Goal: Browse casually: Explore the website without a specific task or goal

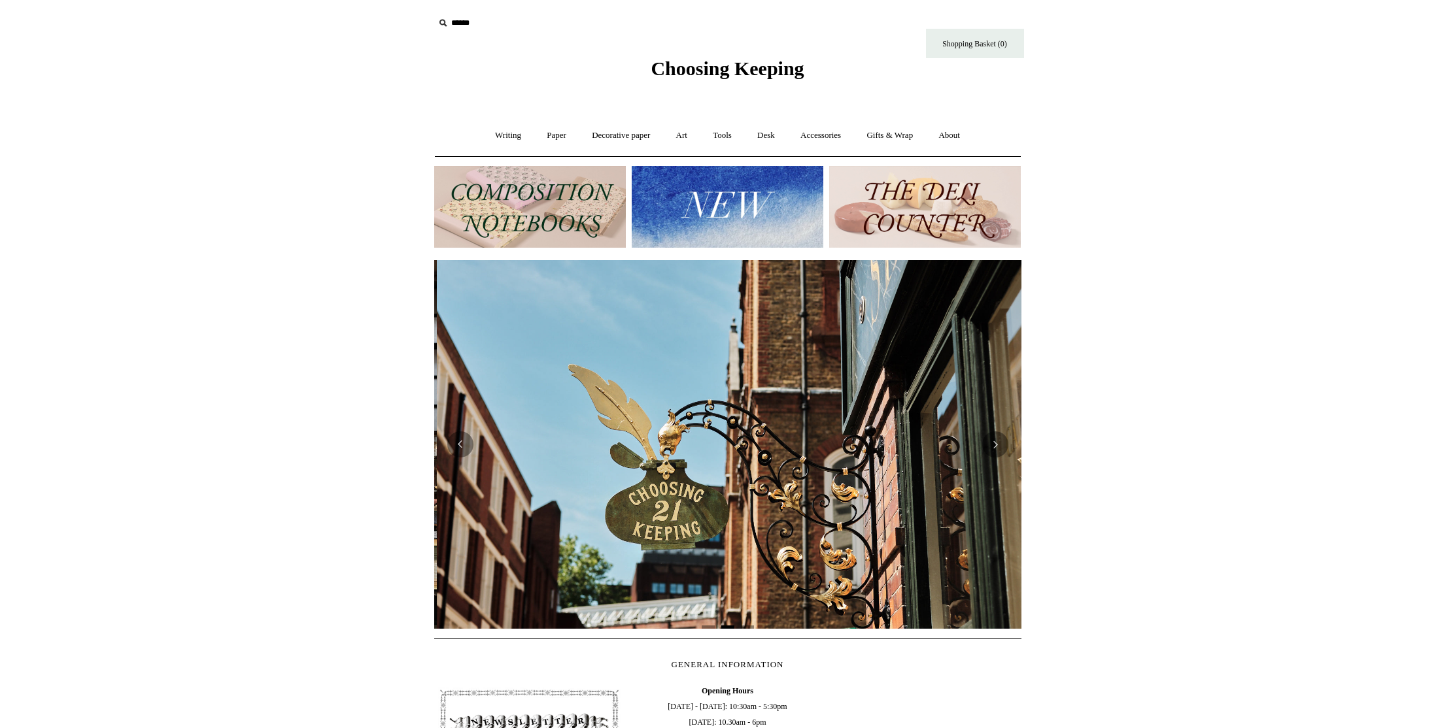
scroll to position [0, 587]
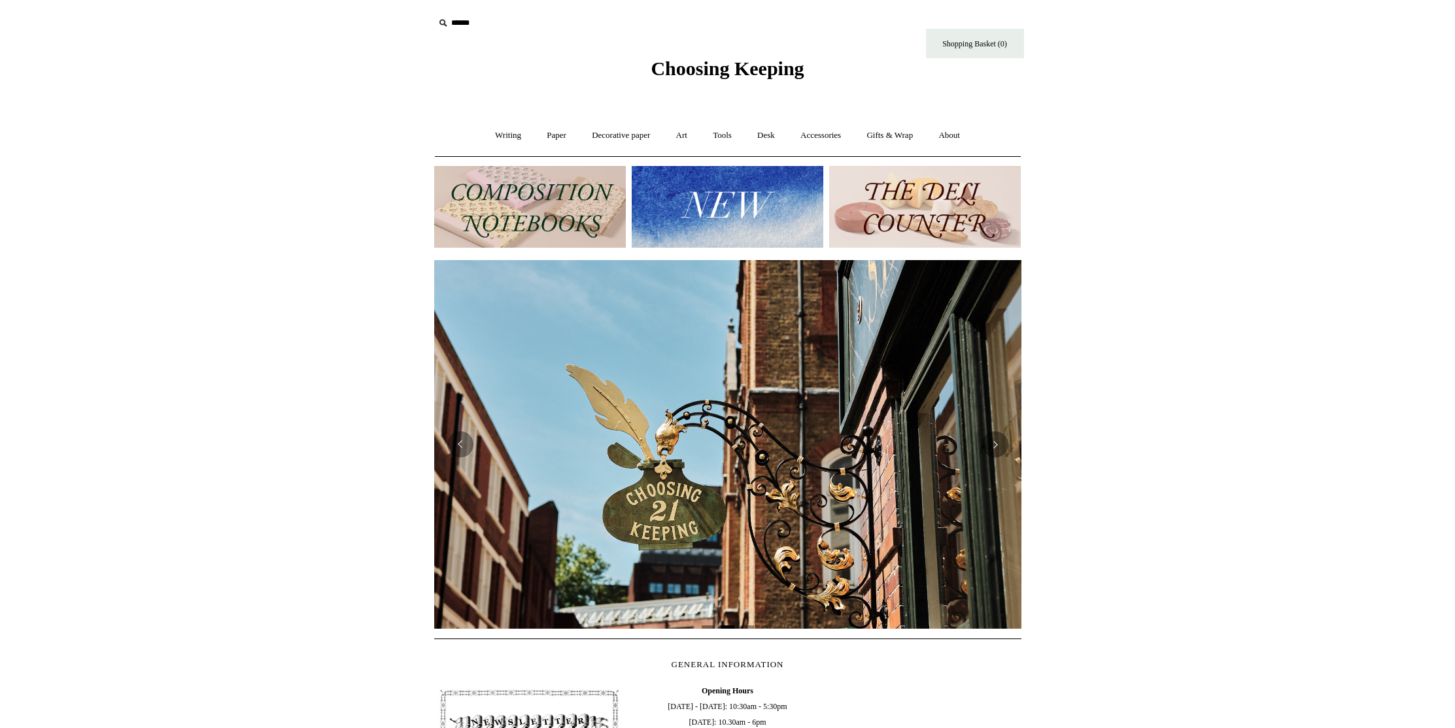
click at [539, 190] on img at bounding box center [530, 207] width 192 height 82
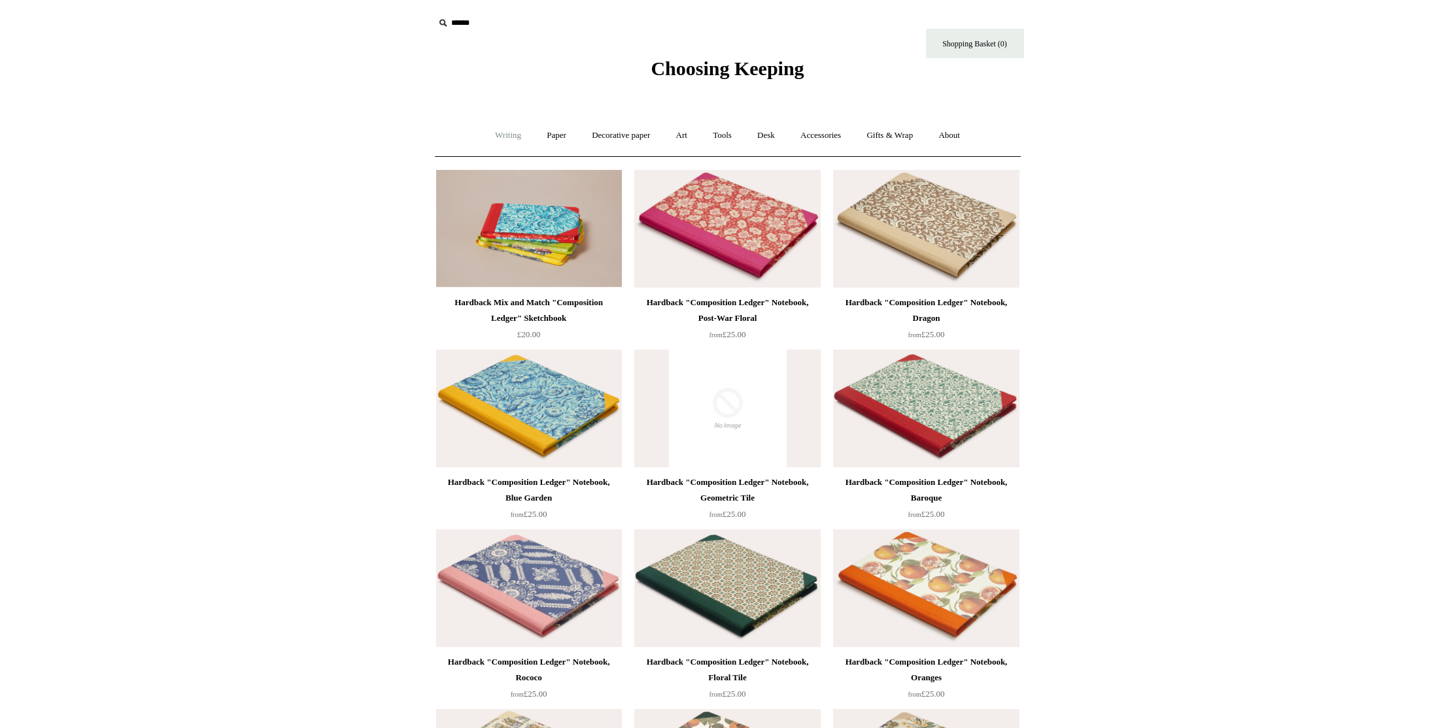
click at [496, 141] on link "Writing +" at bounding box center [508, 135] width 50 height 35
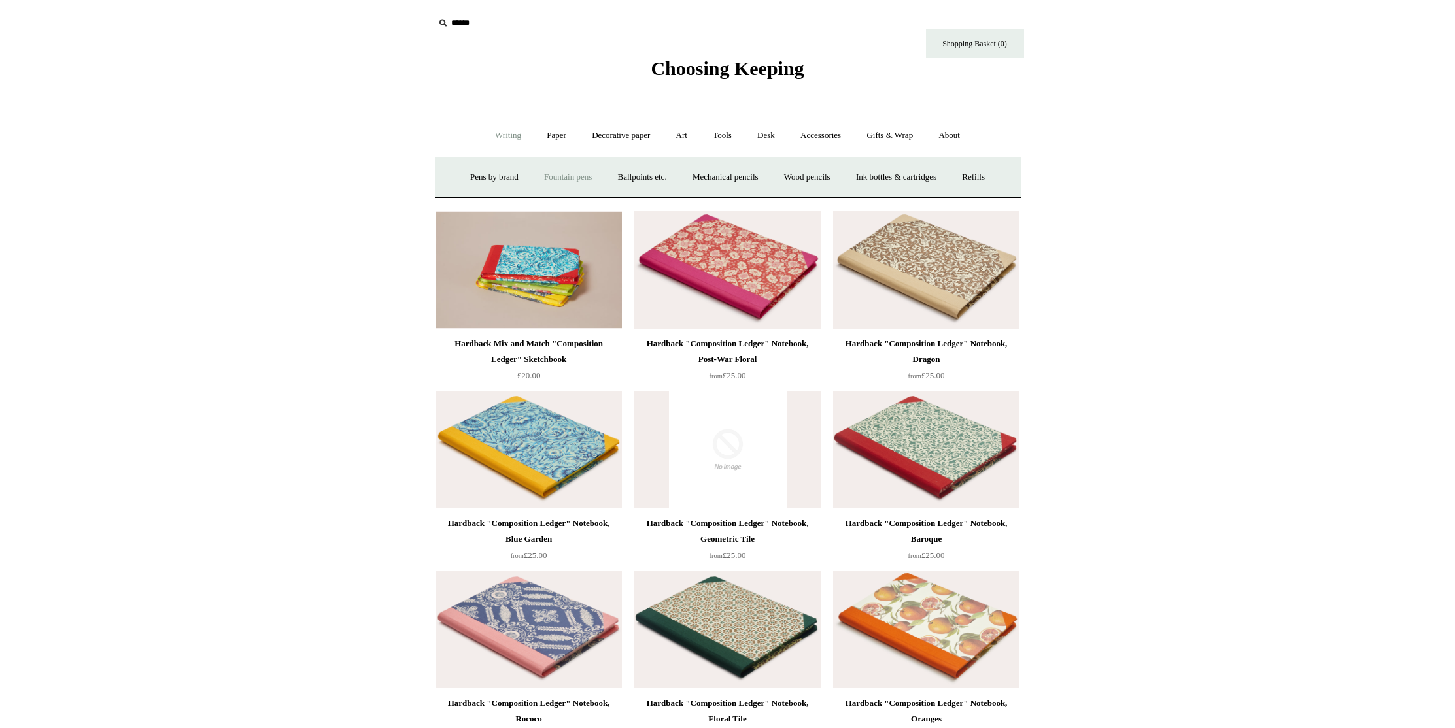
click at [577, 173] on link "Fountain pens +" at bounding box center [567, 177] width 71 height 35
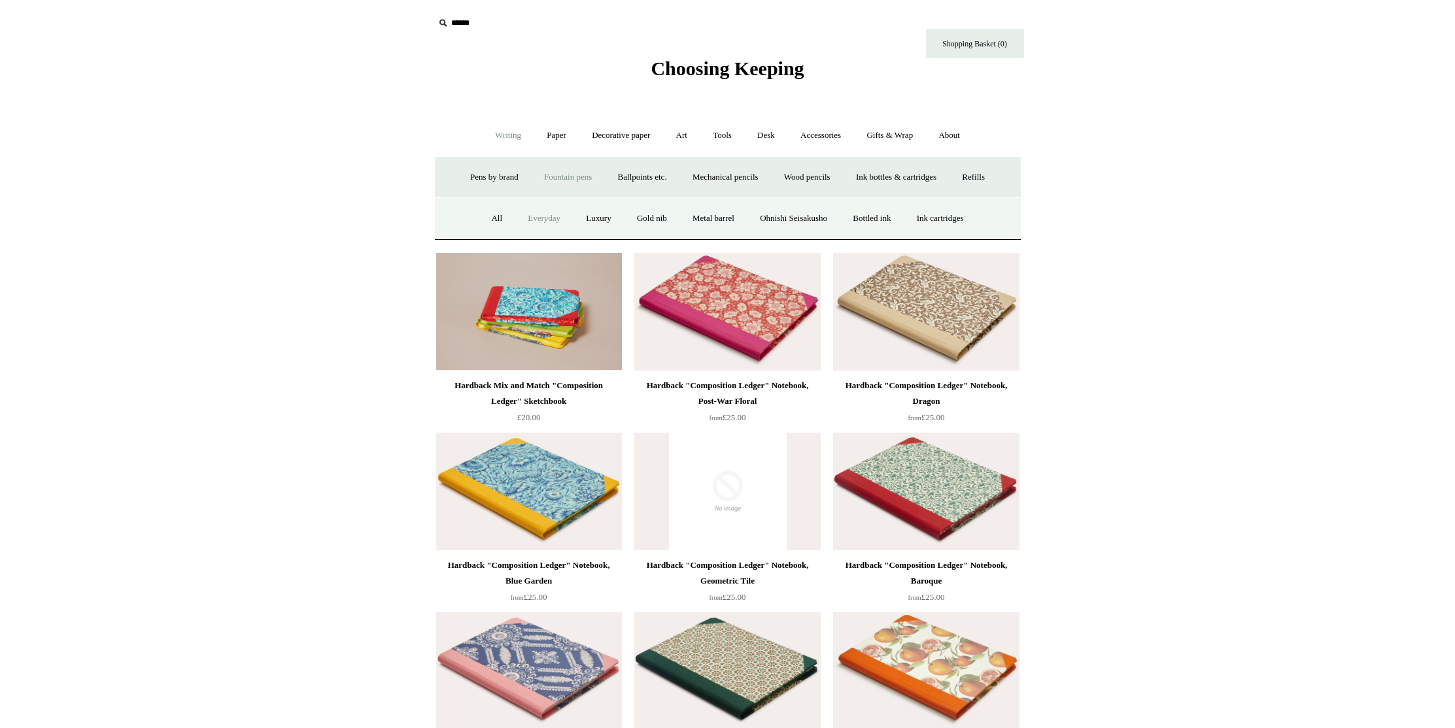
click at [545, 222] on link "Everyday" at bounding box center [544, 218] width 56 height 35
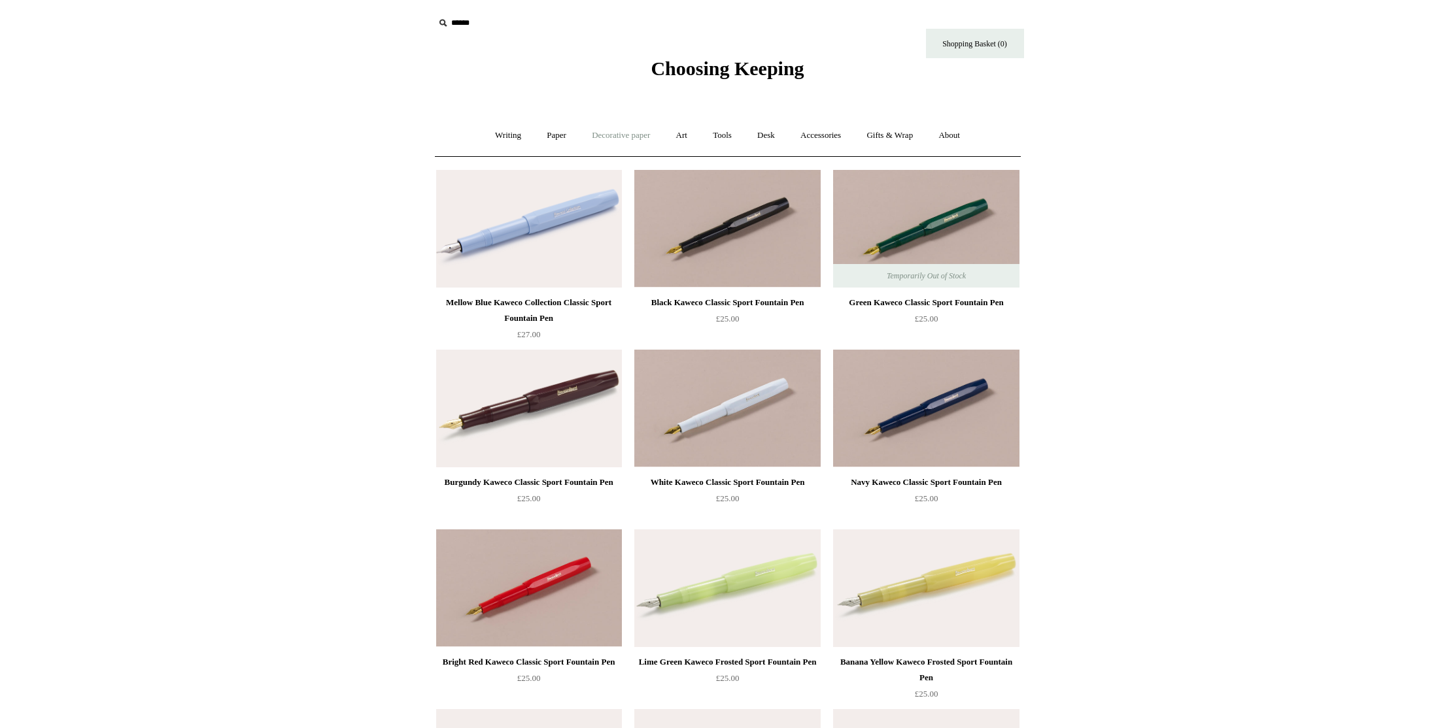
click at [621, 131] on link "Decorative paper +" at bounding box center [621, 135] width 82 height 35
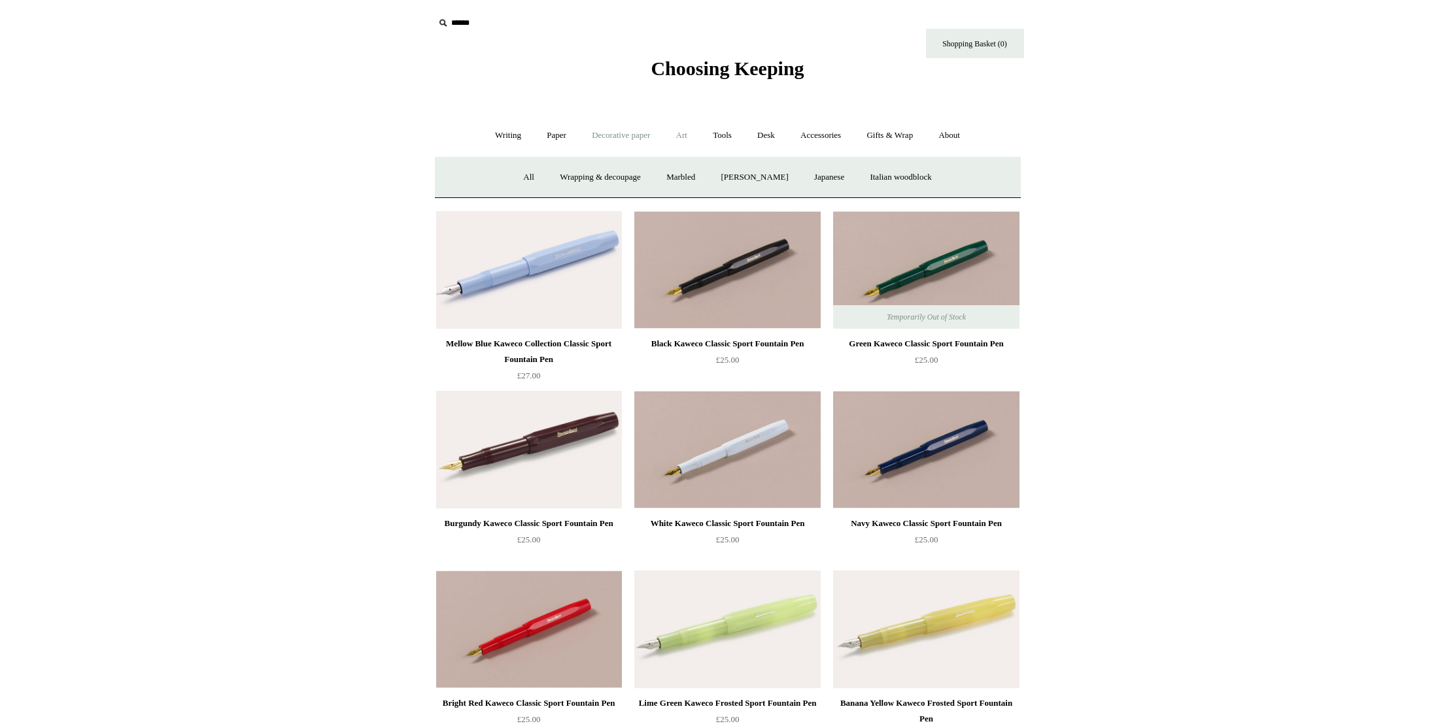
click at [677, 135] on link "Art +" at bounding box center [681, 135] width 35 height 35
click at [536, 181] on link "Watercolour & Paint" at bounding box center [489, 177] width 94 height 35
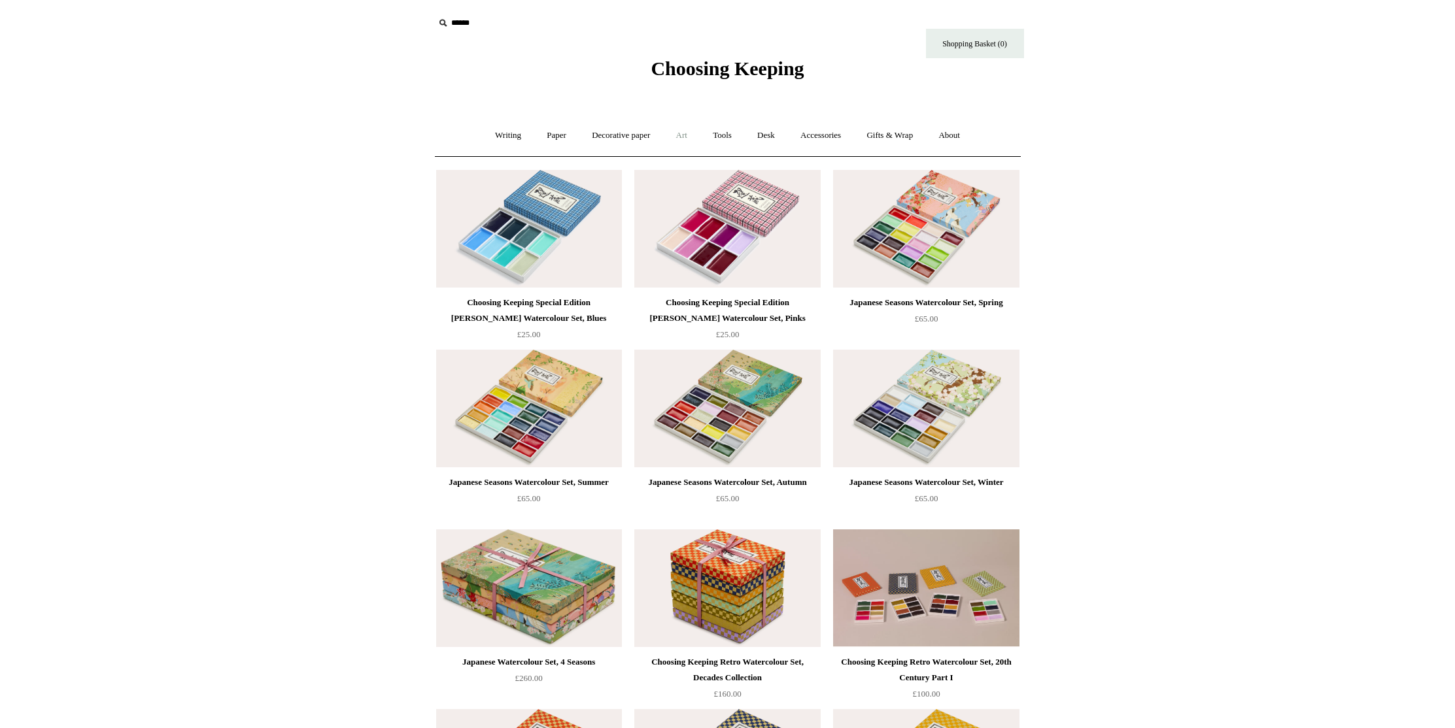
click at [681, 139] on link "Art +" at bounding box center [681, 135] width 35 height 35
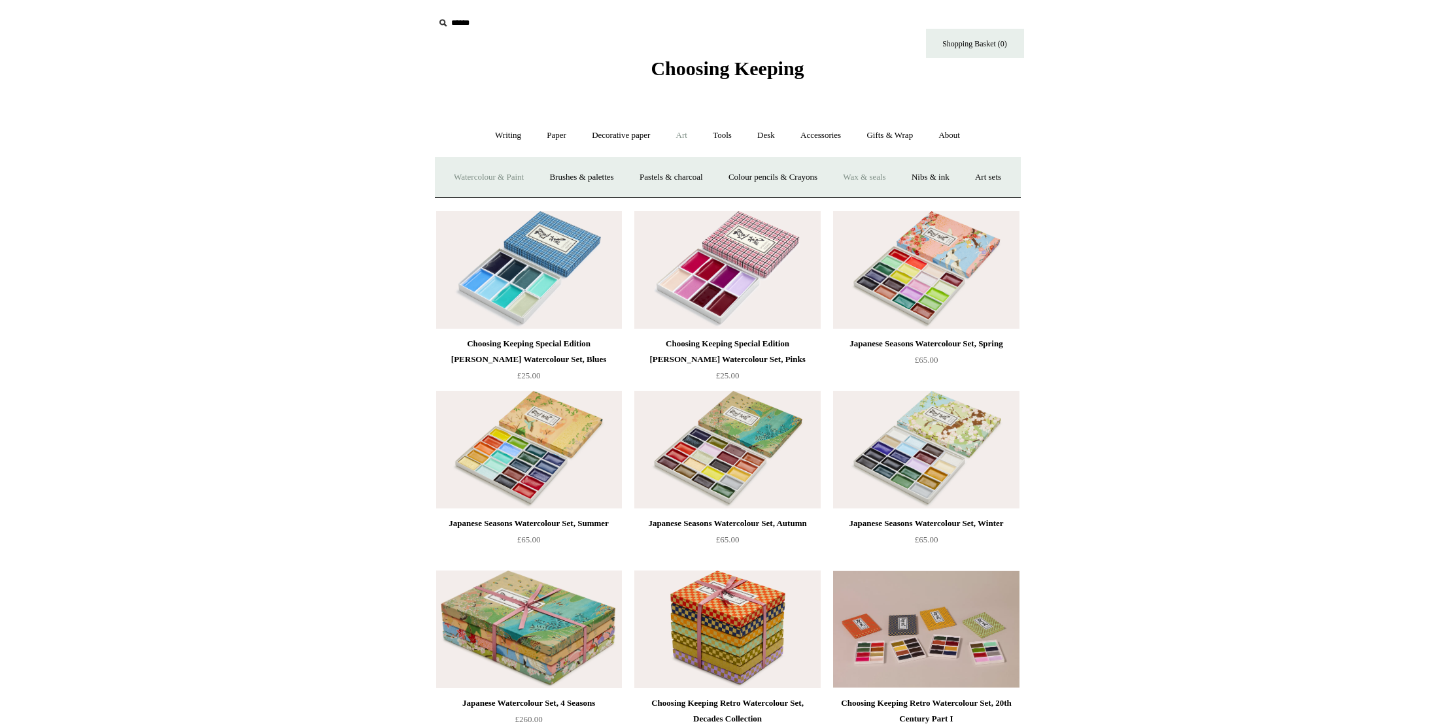
click at [897, 181] on link "Wax & seals" at bounding box center [864, 177] width 66 height 35
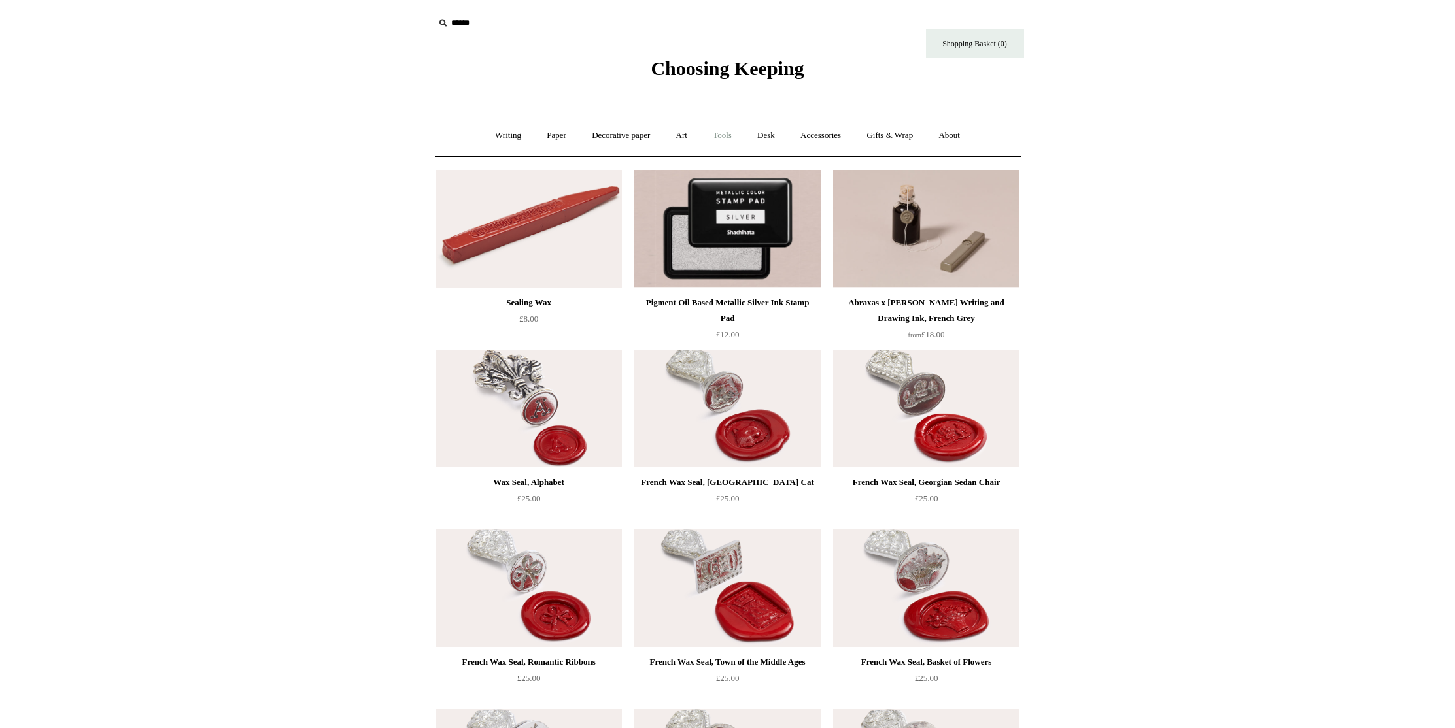
click at [731, 138] on link "Tools +" at bounding box center [722, 135] width 43 height 35
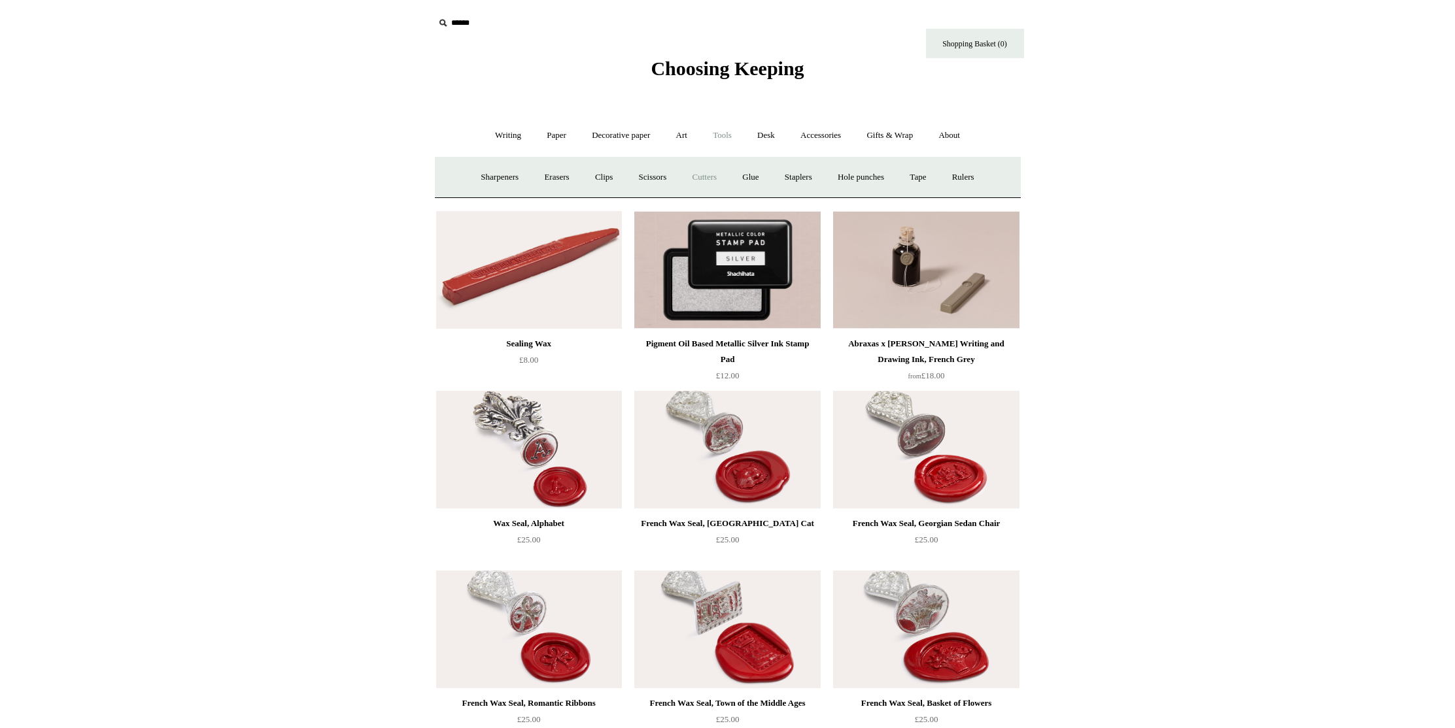
click at [699, 177] on link "Cutters" at bounding box center [704, 177] width 48 height 35
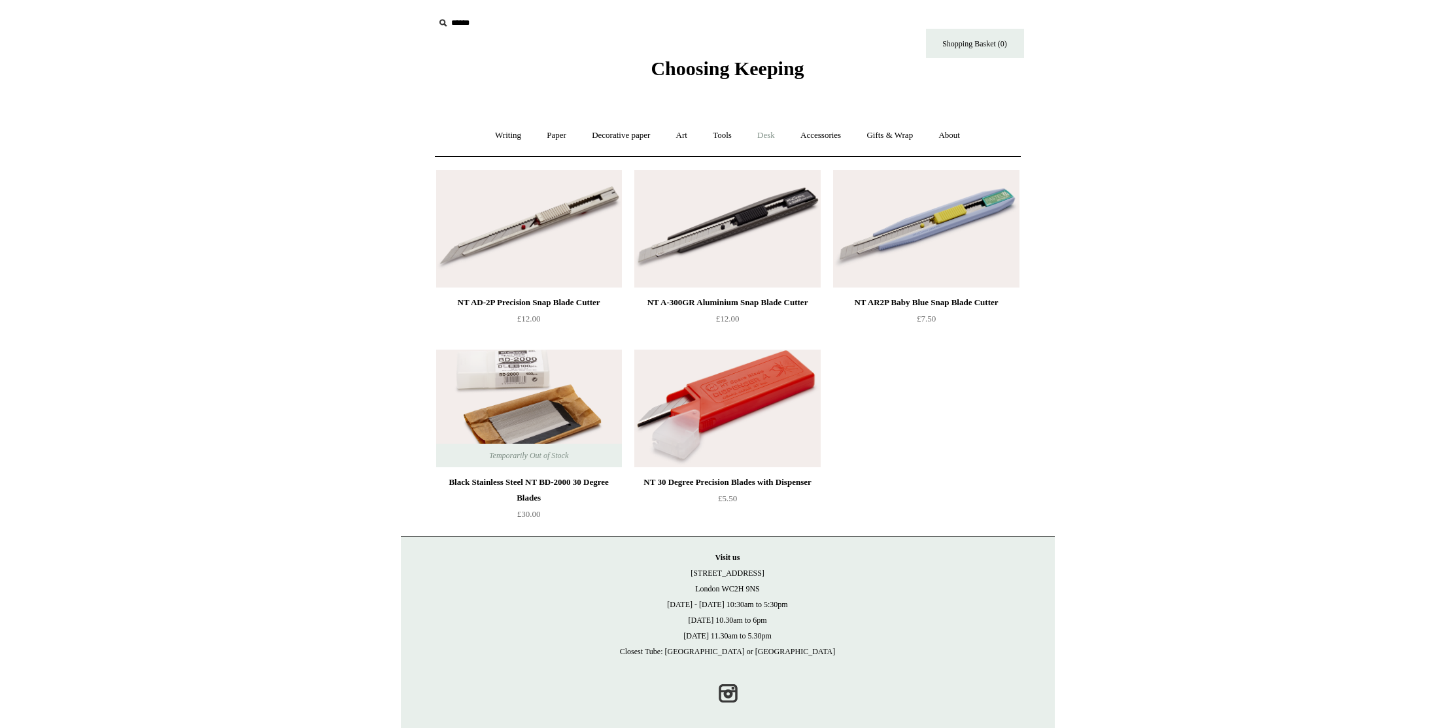
click at [768, 135] on link "Desk +" at bounding box center [765, 135] width 41 height 35
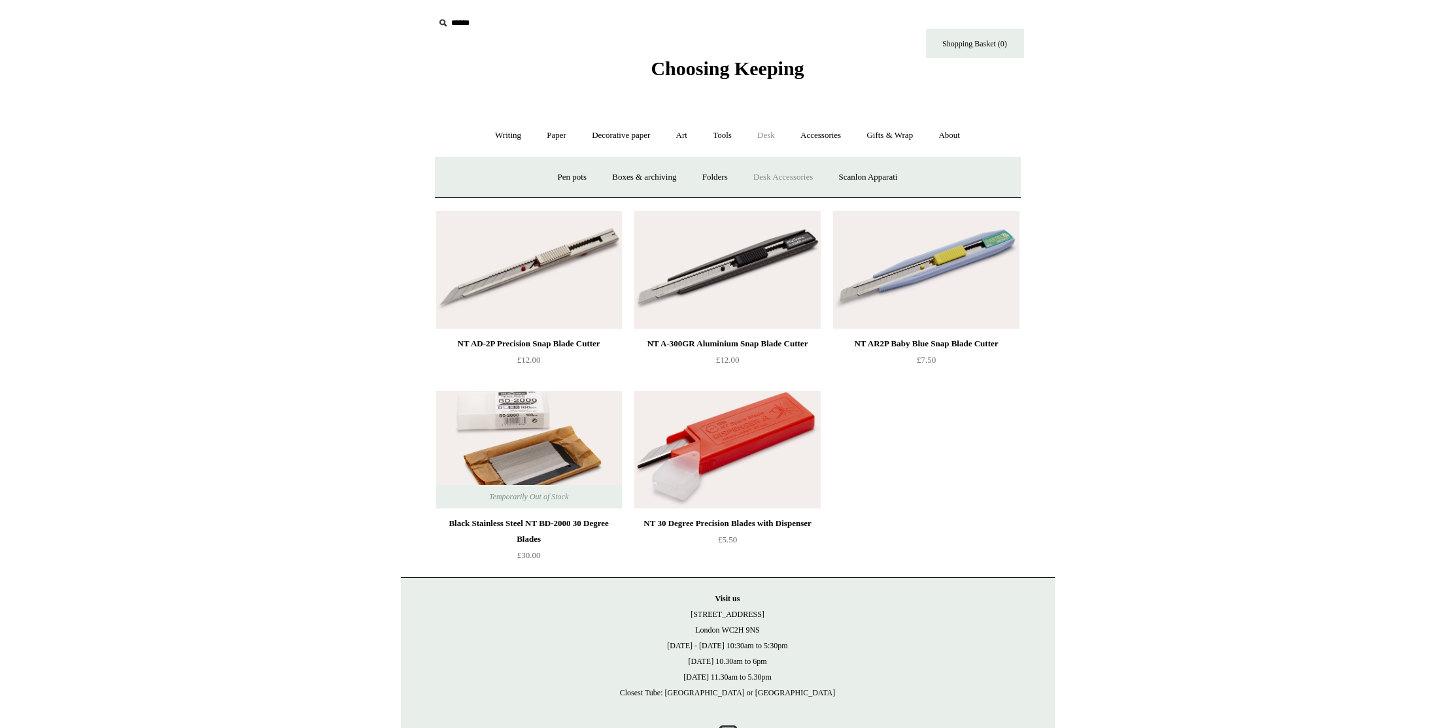
click at [789, 183] on link "Desk Accessories" at bounding box center [783, 177] width 83 height 35
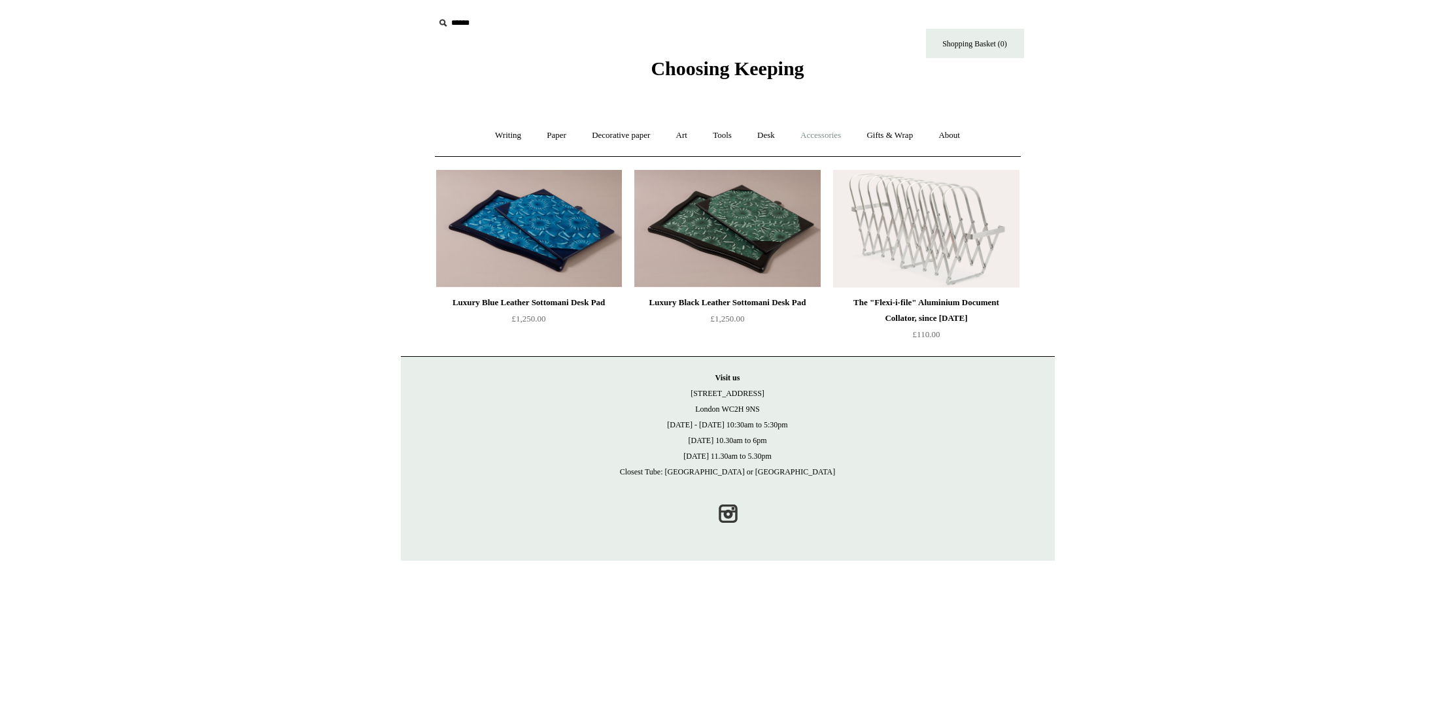
click at [810, 137] on link "Accessories +" at bounding box center [821, 135] width 64 height 35
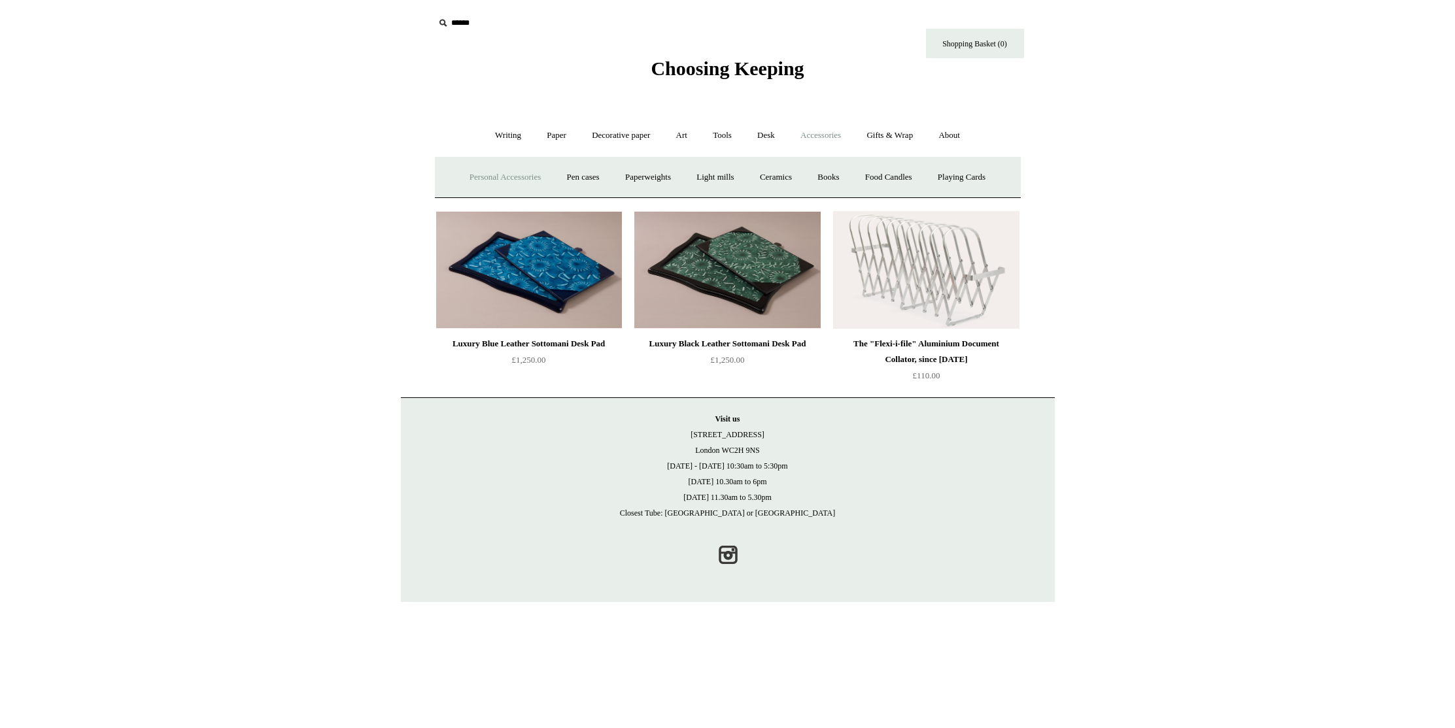
click at [459, 173] on link "Personal Accessories +" at bounding box center [505, 177] width 95 height 35
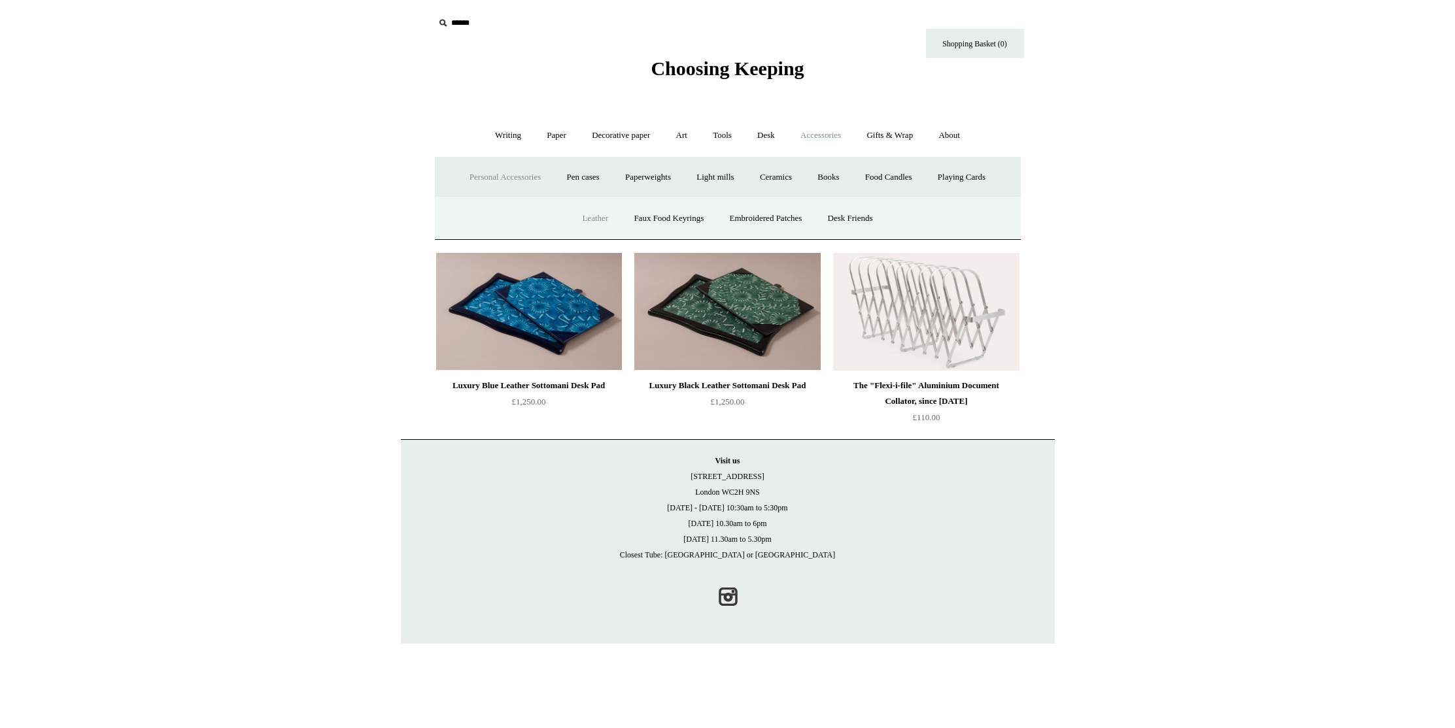
click at [584, 214] on link "Leather" at bounding box center [595, 218] width 50 height 35
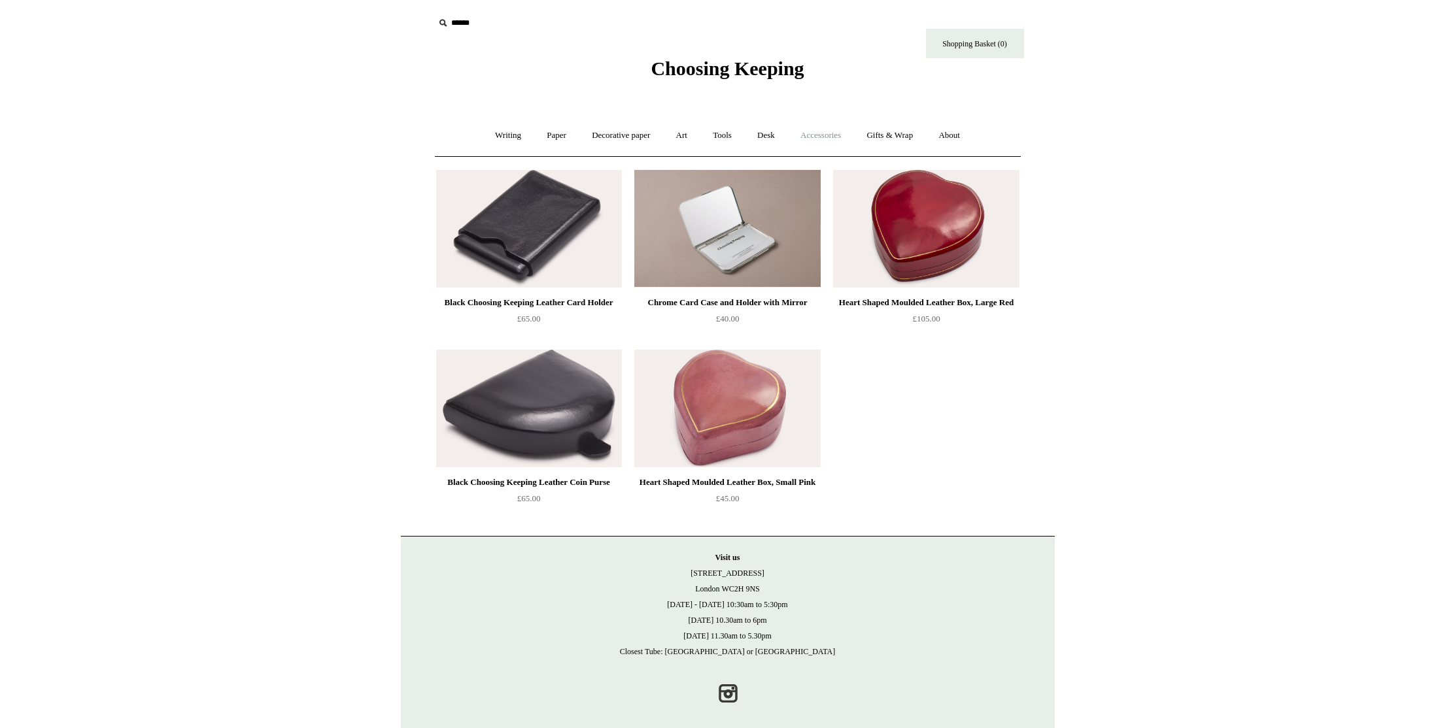
click at [806, 142] on link "Accessories +" at bounding box center [821, 135] width 64 height 35
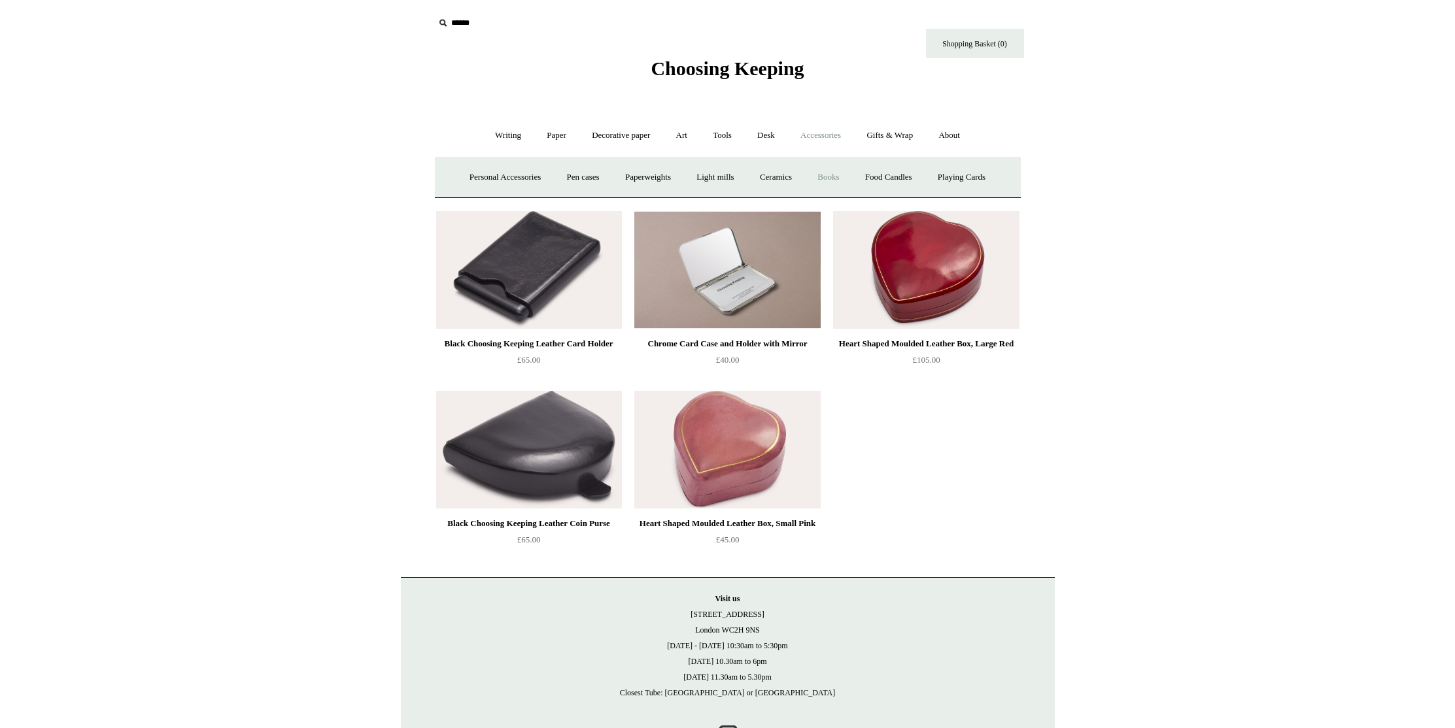
click at [825, 175] on link "Books" at bounding box center [828, 177] width 45 height 35
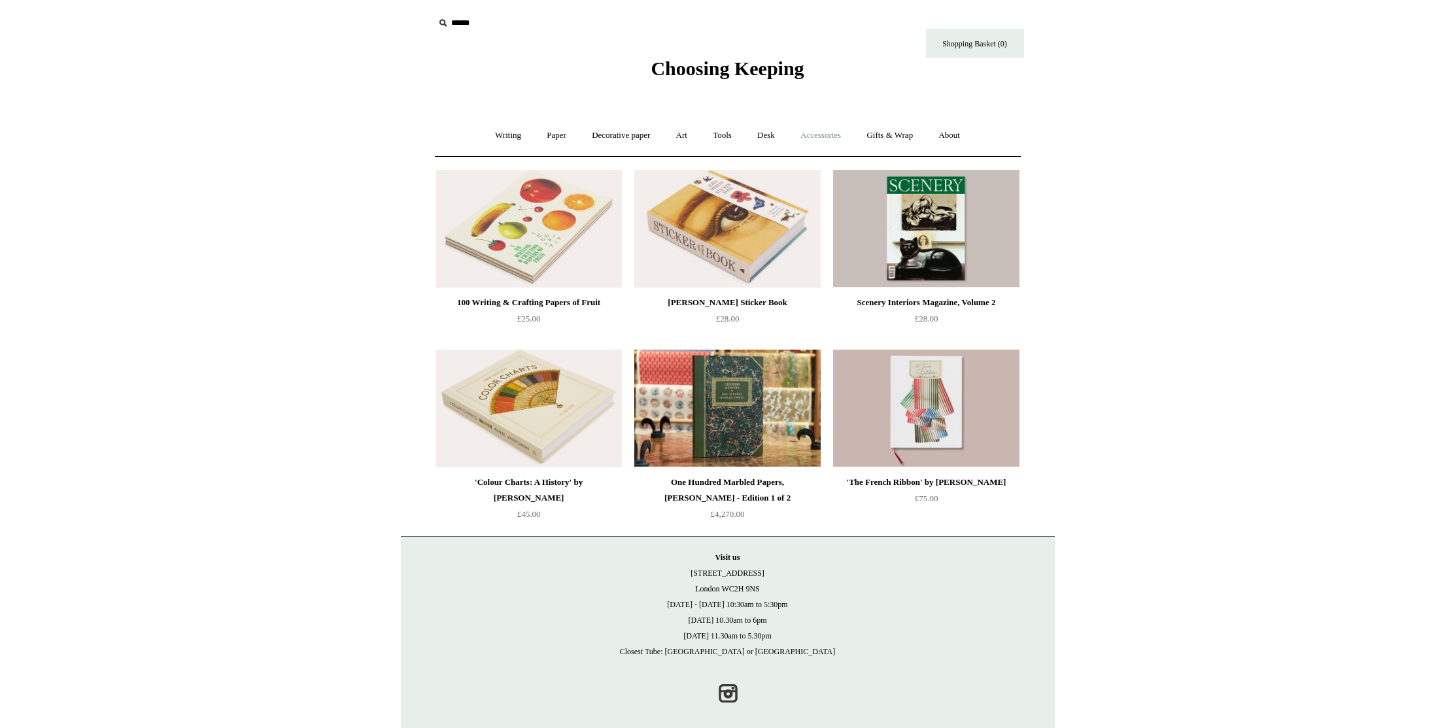
click at [817, 137] on link "Accessories +" at bounding box center [821, 135] width 64 height 35
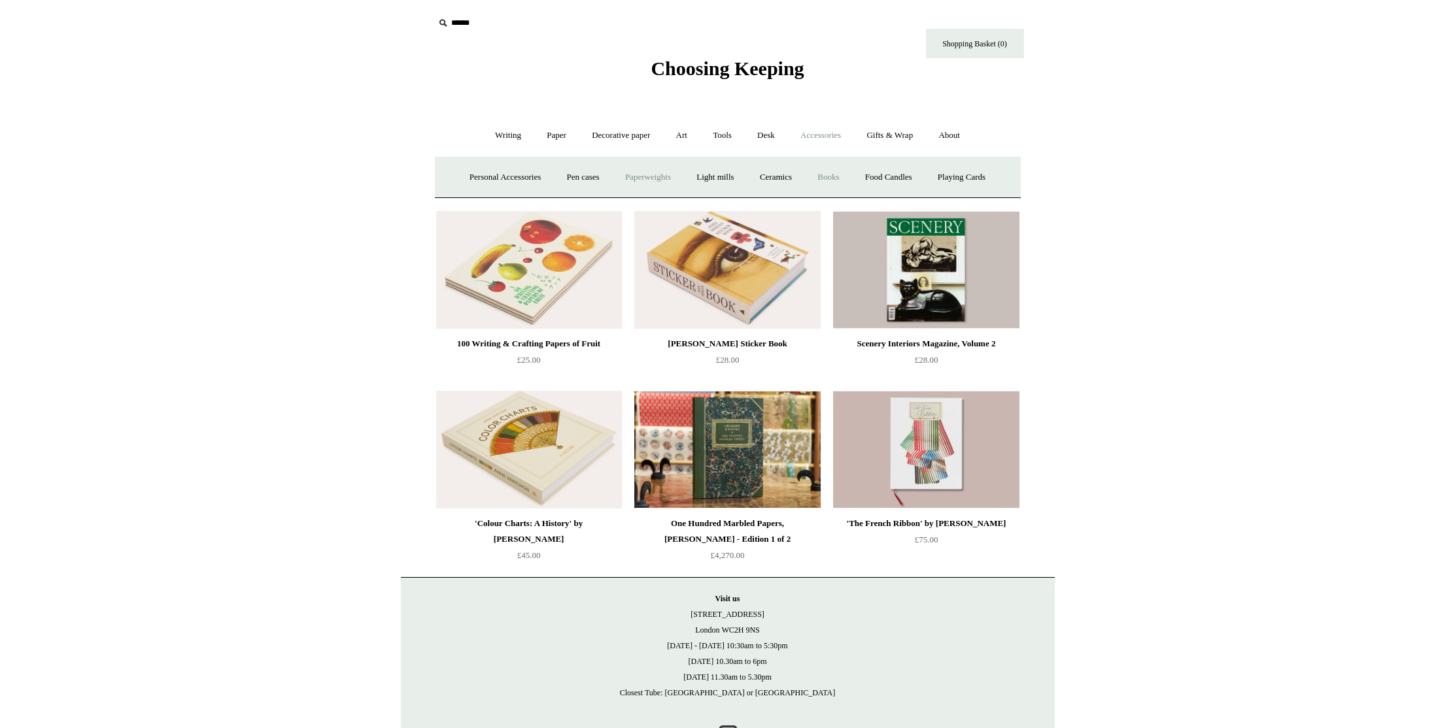
click at [647, 182] on link "Paperweights +" at bounding box center [647, 177] width 69 height 35
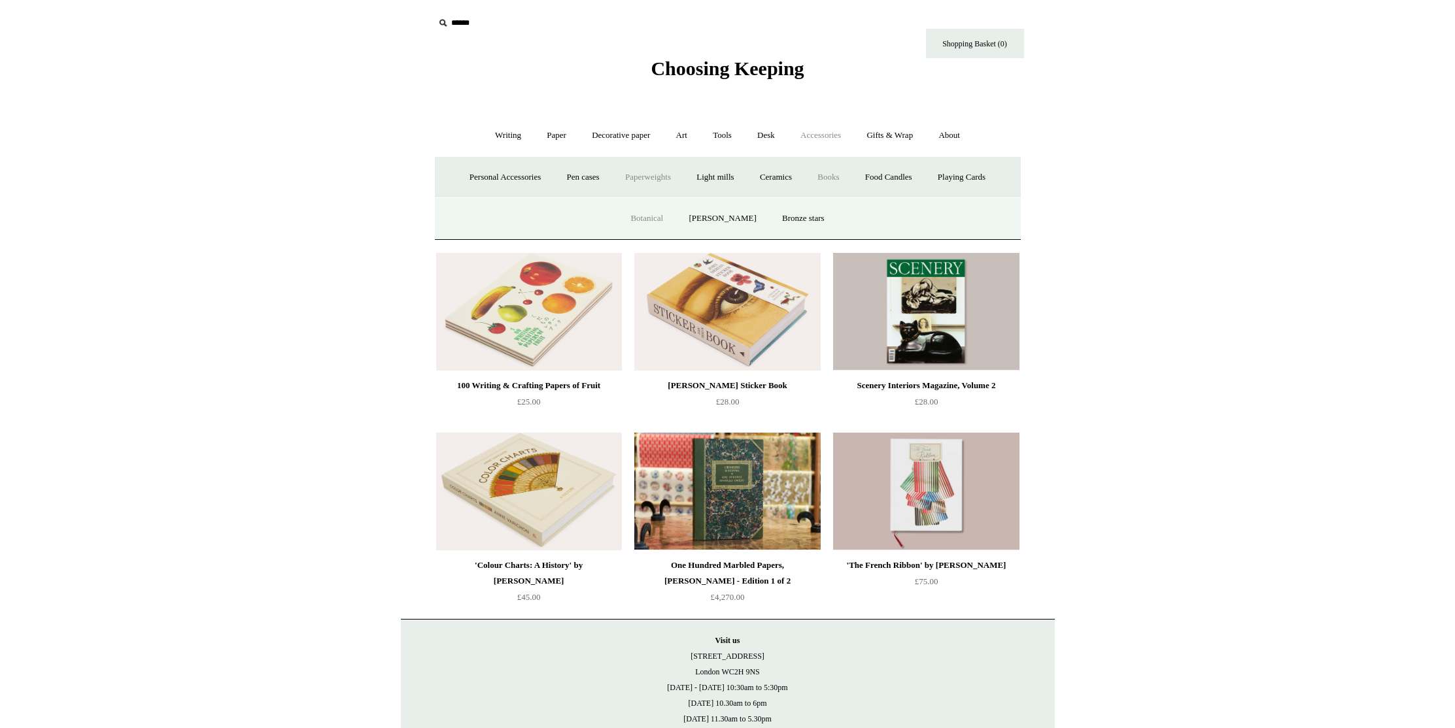
click at [649, 224] on link "Botanical" at bounding box center [647, 218] width 56 height 35
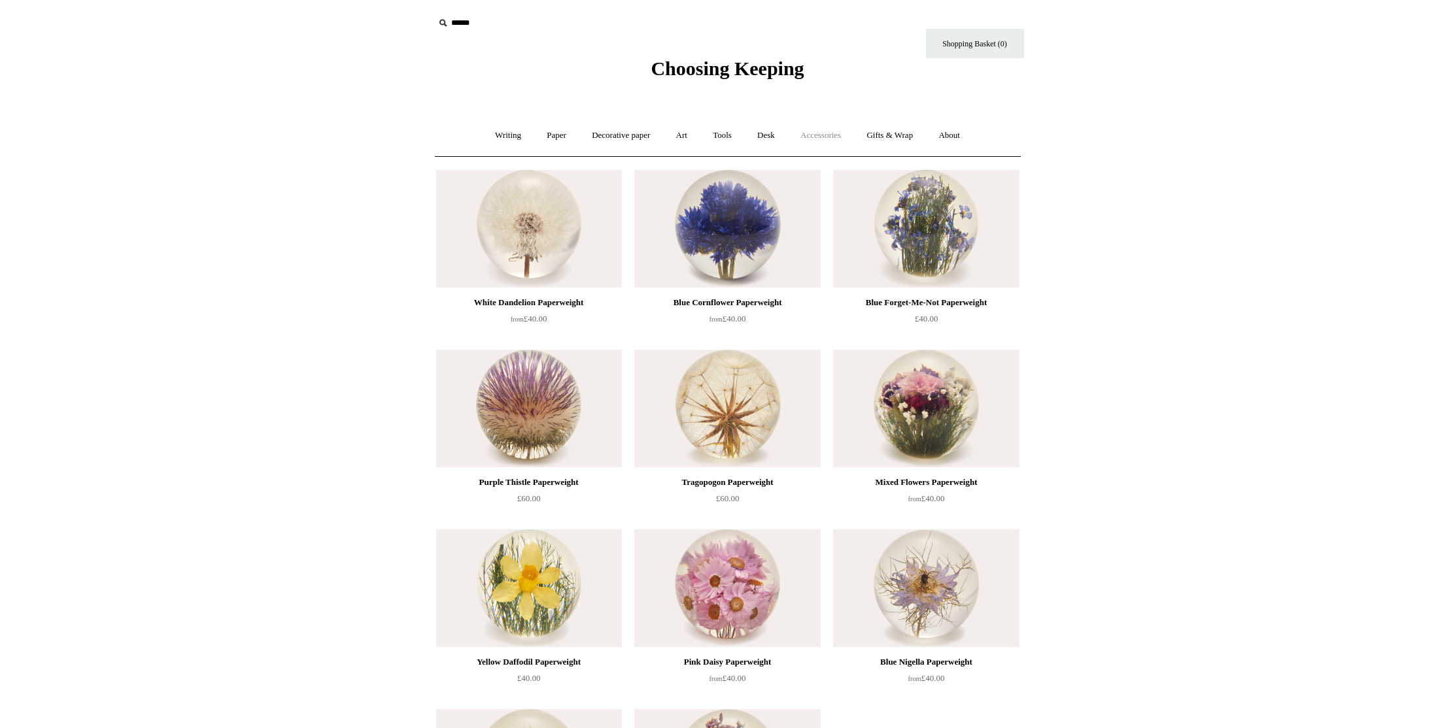
click at [817, 133] on link "Accessories +" at bounding box center [821, 135] width 64 height 35
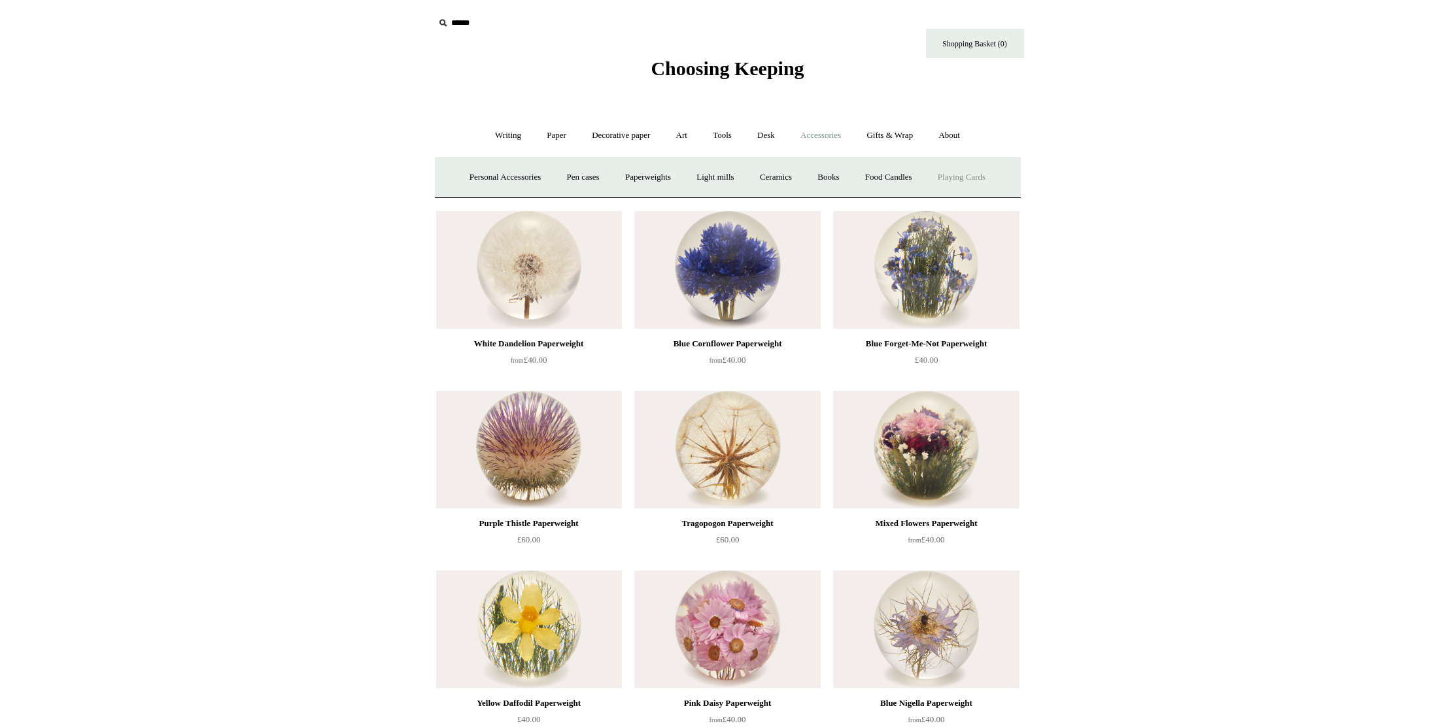
click at [970, 177] on link "Playing Cards" at bounding box center [961, 177] width 71 height 35
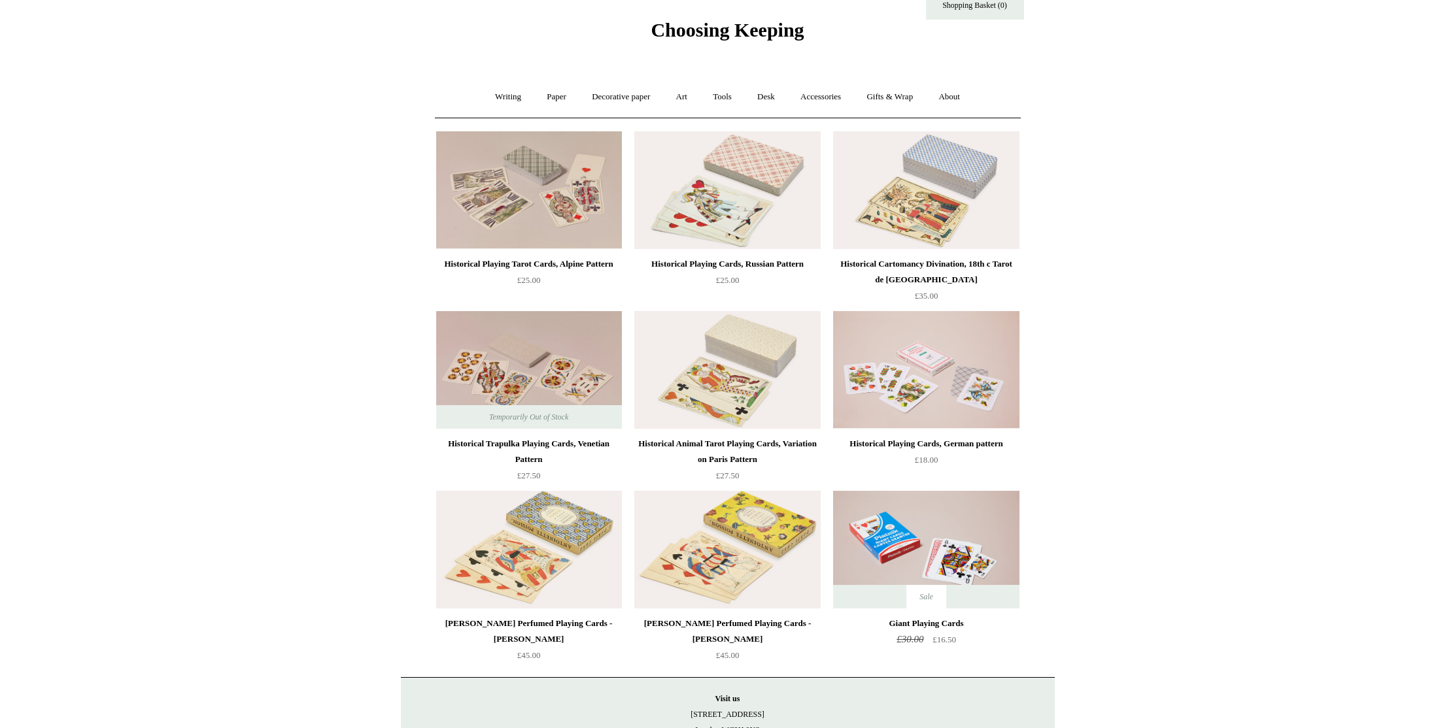
scroll to position [192, 0]
